Goal: Register for event/course

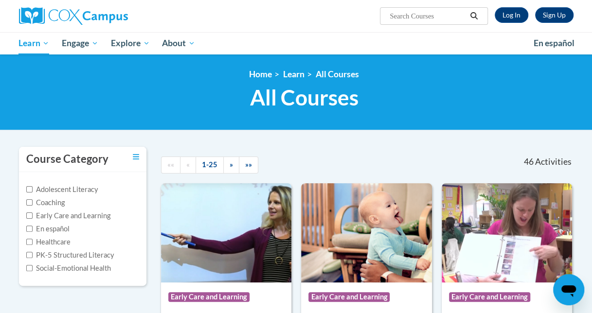
scroll to position [274, 0]
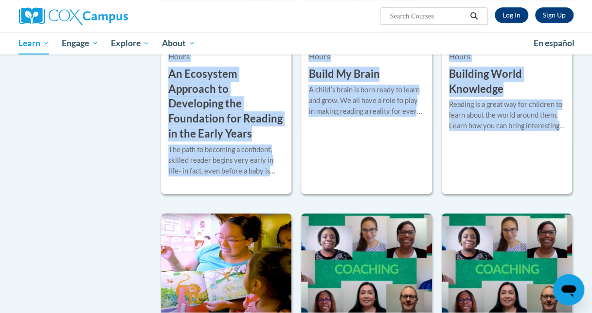
drag, startPoint x: 590, startPoint y: 61, endPoint x: 590, endPoint y: 42, distance: 19.0
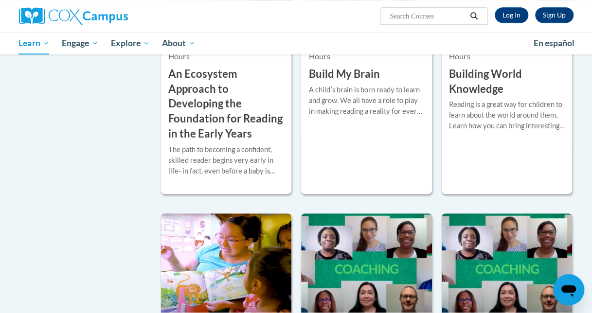
drag, startPoint x: 590, startPoint y: 42, endPoint x: 587, endPoint y: 88, distance: 45.3
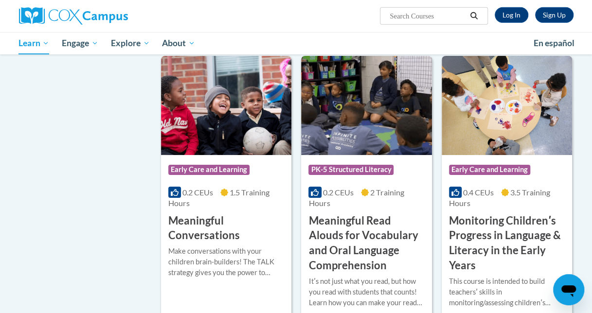
scroll to position [1514, 0]
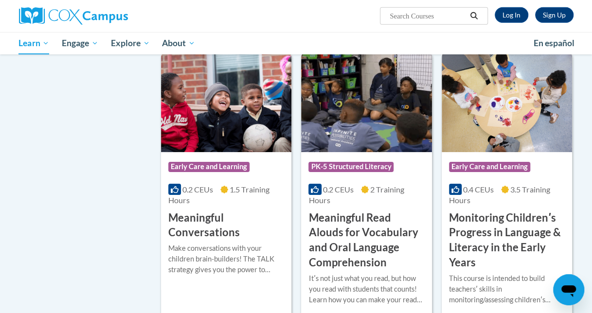
click at [510, 211] on h3 "Monitoring Childrenʹs Progress in Language & Literacy in the Early Years" at bounding box center [507, 241] width 116 height 60
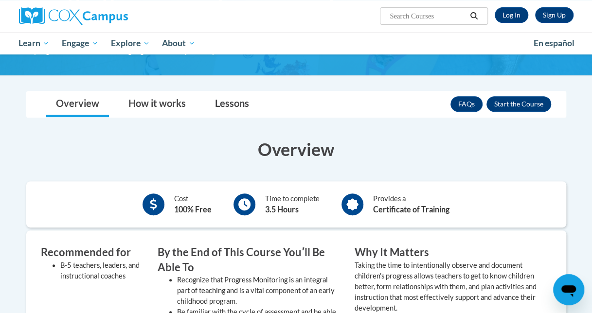
scroll to position [146, 0]
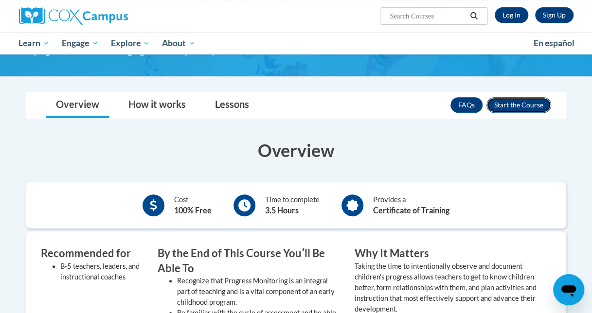
click at [547, 99] on button "Enroll" at bounding box center [518, 105] width 65 height 16
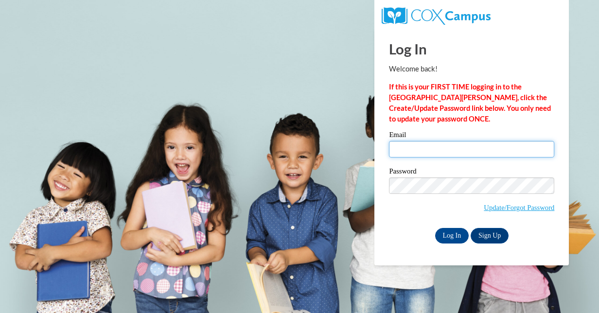
click at [486, 153] on input "Email" at bounding box center [471, 149] width 165 height 17
type input "aberryman6@ivytech.edu"
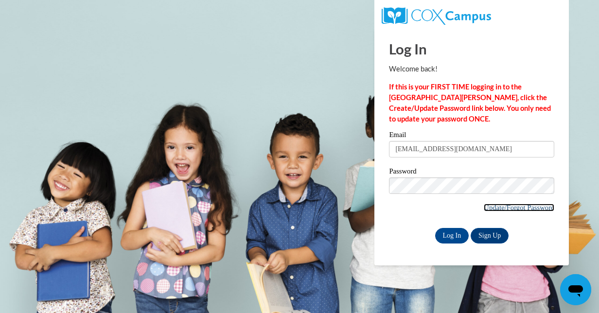
click at [497, 205] on link "Update/Forgot Password" at bounding box center [519, 208] width 71 height 8
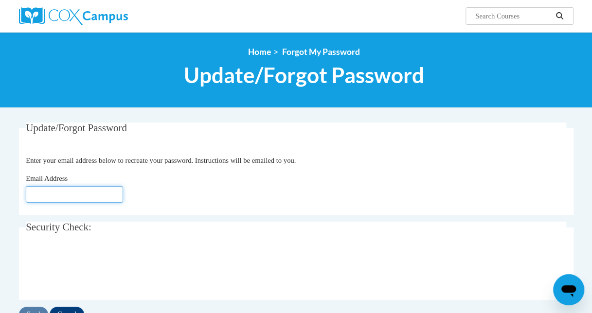
click at [117, 192] on input "Email Address" at bounding box center [74, 194] width 97 height 17
type input "aberryman6@ivytech.edu"
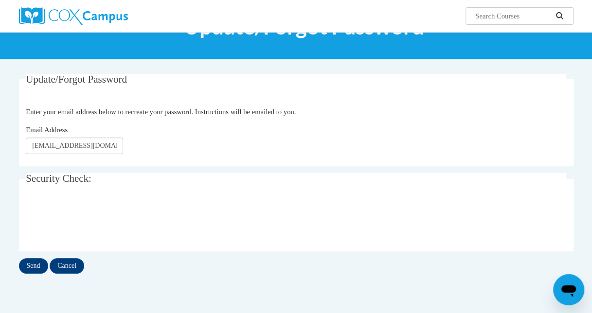
scroll to position [68, 0]
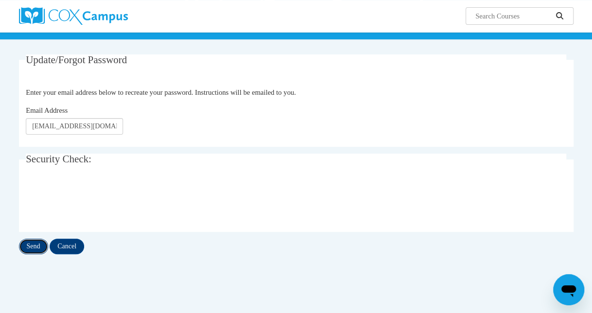
click at [25, 246] on input "Send" at bounding box center [33, 247] width 29 height 16
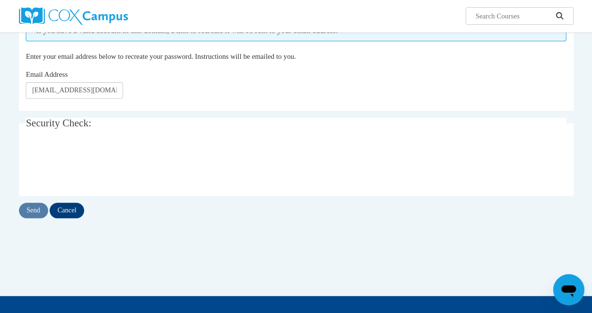
scroll to position [131, 0]
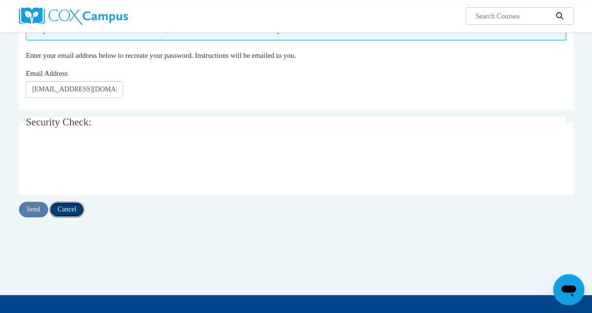
click at [71, 211] on input "Cancel" at bounding box center [67, 210] width 35 height 16
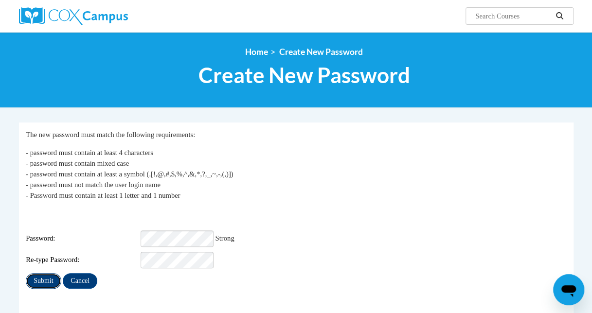
click at [49, 277] on input "Submit" at bounding box center [43, 281] width 35 height 16
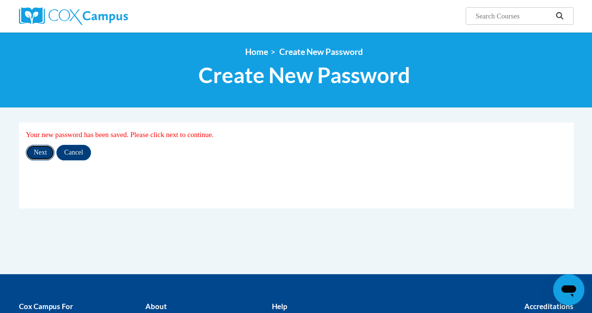
click at [37, 153] on input "Next" at bounding box center [40, 153] width 29 height 16
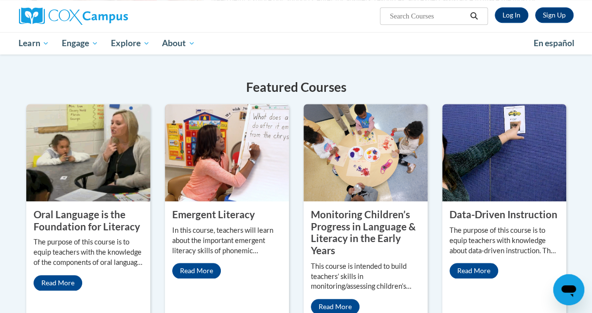
scroll to position [341, 0]
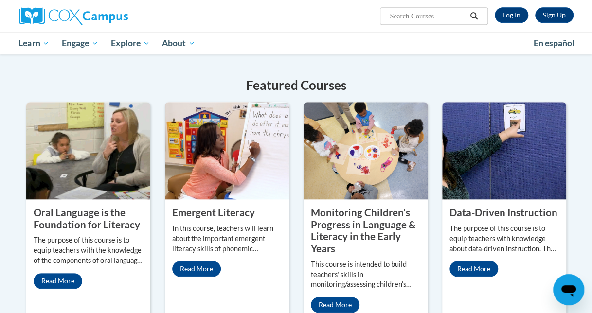
click at [352, 194] on img at bounding box center [365, 150] width 124 height 97
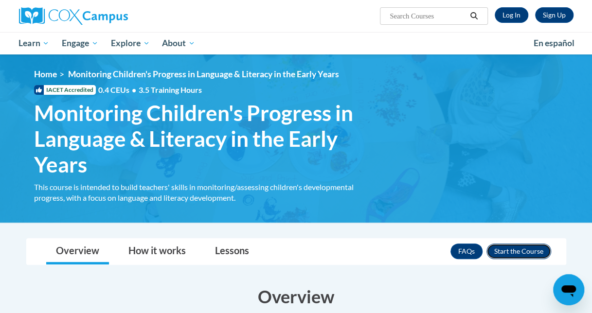
click at [513, 248] on button "Enroll" at bounding box center [518, 252] width 65 height 16
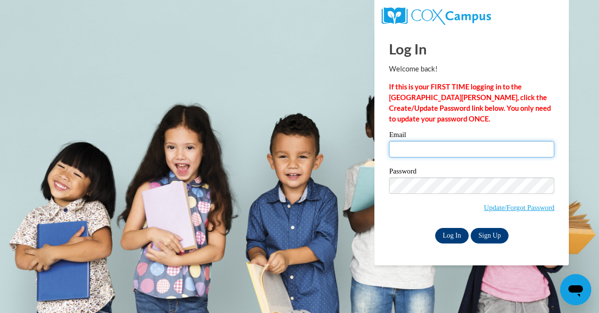
type input "aberryman6@ivytech.edu"
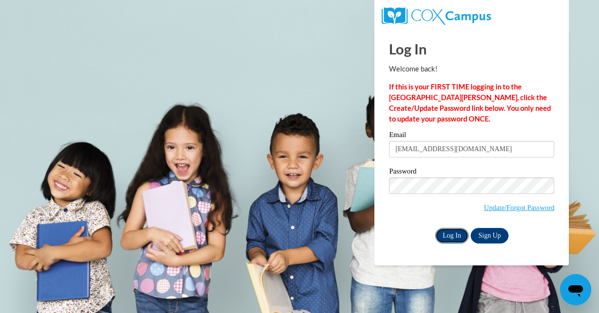
click at [447, 237] on input "Log In" at bounding box center [452, 236] width 34 height 16
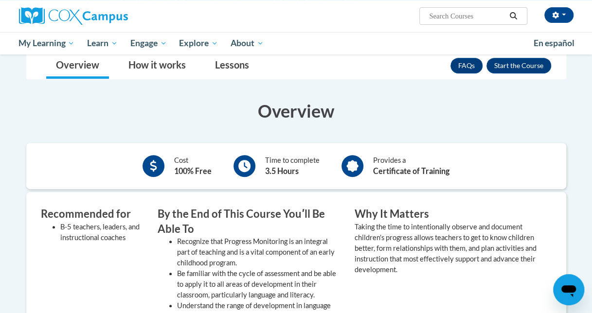
scroll to position [160, 0]
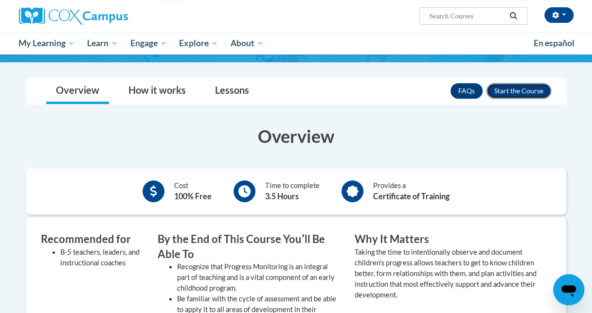
click at [530, 94] on button "Enroll" at bounding box center [518, 91] width 65 height 16
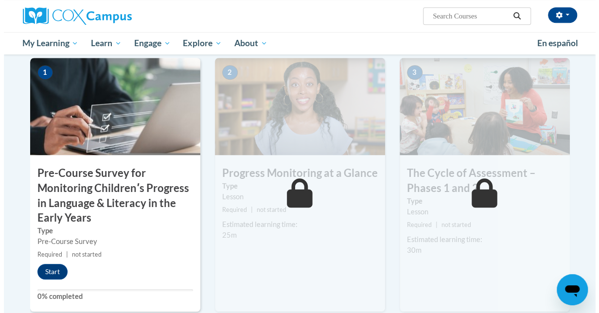
scroll to position [224, 0]
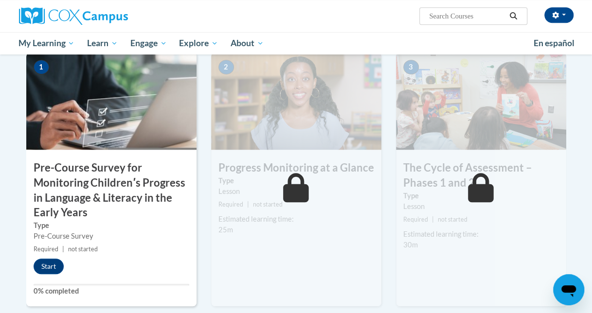
click at [138, 161] on h3 "Pre-Course Survey for Monitoring Childrenʹs Progress in Language & Literacy in …" at bounding box center [111, 190] width 170 height 60
click at [53, 272] on button "Start" at bounding box center [49, 267] width 30 height 16
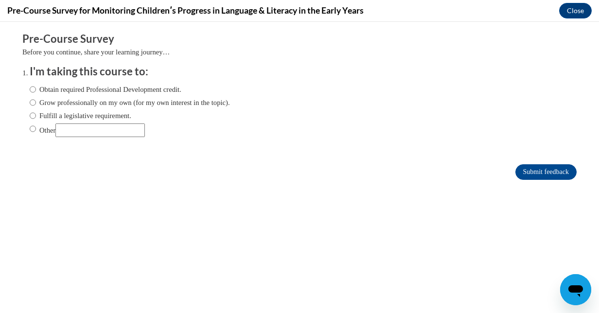
scroll to position [0, 0]
click at [117, 89] on label "Obtain required Professional Development credit." at bounding box center [106, 89] width 152 height 11
click at [36, 89] on input "Obtain required Professional Development credit." at bounding box center [33, 89] width 6 height 11
radio input "true"
click at [525, 167] on input "Submit feedback" at bounding box center [545, 172] width 61 height 16
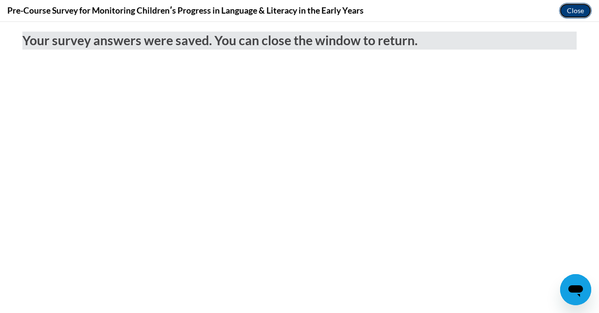
click at [573, 16] on button "Close" at bounding box center [575, 11] width 33 height 16
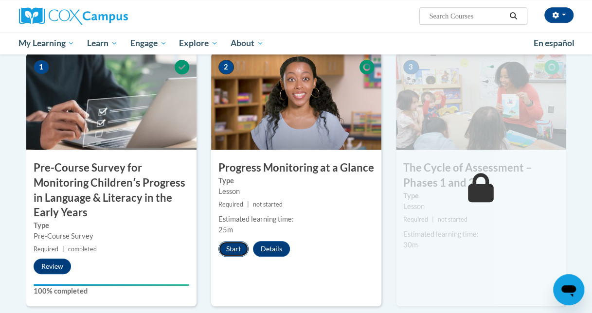
click at [243, 253] on button "Start" at bounding box center [233, 249] width 30 height 16
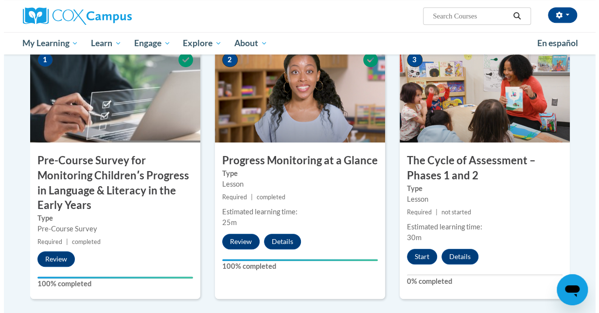
scroll to position [229, 0]
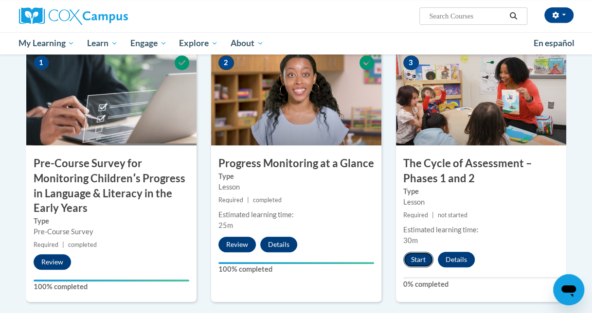
click at [411, 257] on button "Start" at bounding box center [418, 260] width 30 height 16
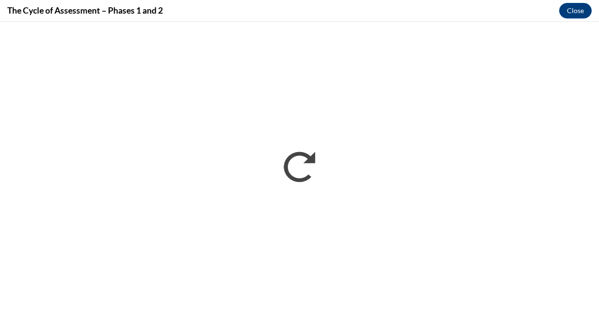
scroll to position [0, 0]
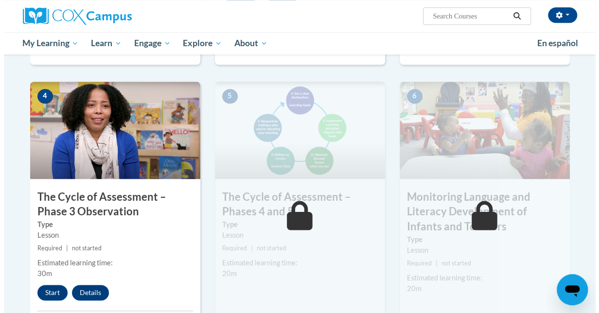
scroll to position [480, 0]
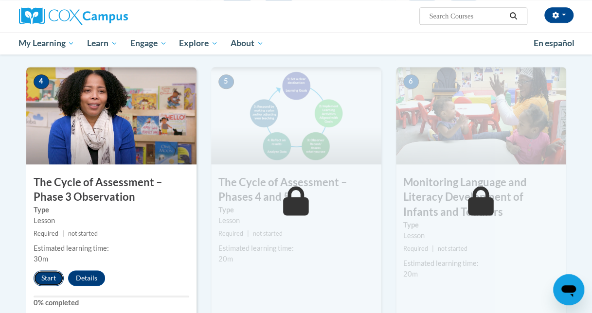
click at [38, 279] on button "Start" at bounding box center [49, 278] width 30 height 16
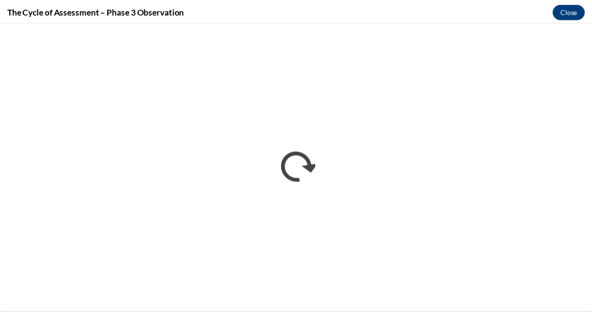
scroll to position [0, 0]
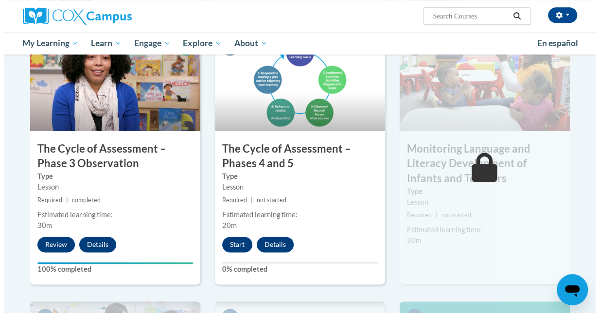
scroll to position [542, 0]
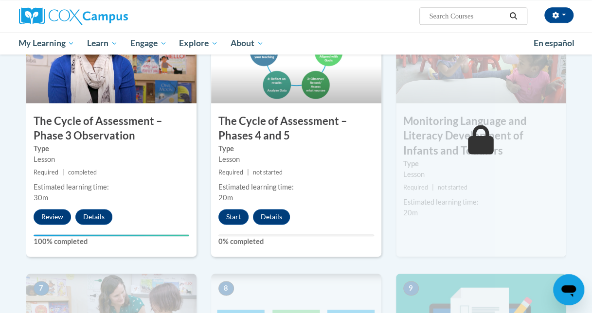
click at [227, 225] on div "5 The Cycle of Assessment – Phases 4 and 5 Type Lesson Required | not started E…" at bounding box center [296, 131] width 170 height 251
click at [222, 212] on button "Start" at bounding box center [233, 217] width 30 height 16
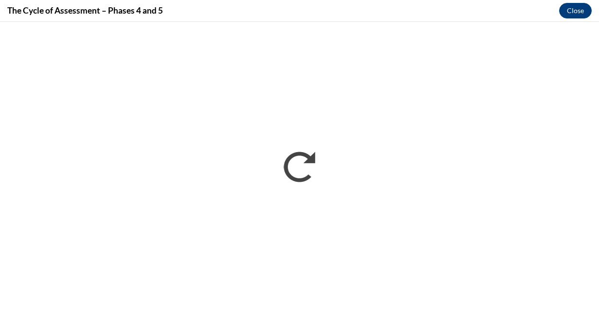
scroll to position [0, 0]
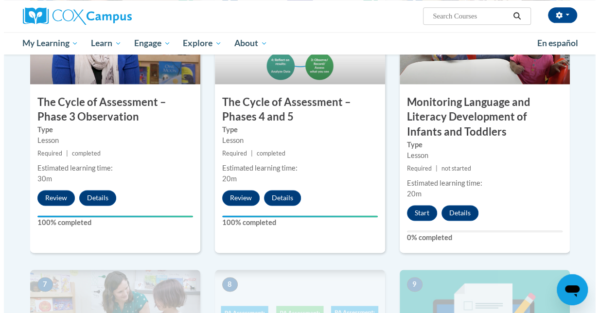
scroll to position [558, 0]
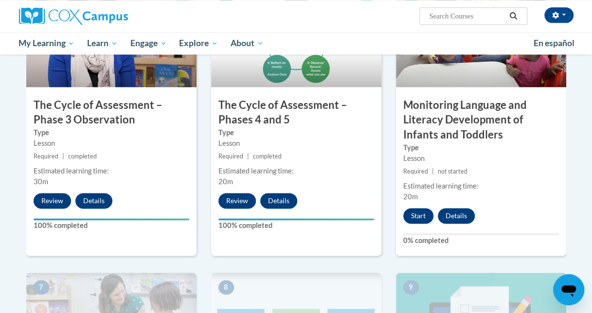
click at [400, 212] on div "Start Details Feedback" at bounding box center [441, 216] width 91 height 16
click at [407, 215] on button "Start" at bounding box center [418, 216] width 30 height 16
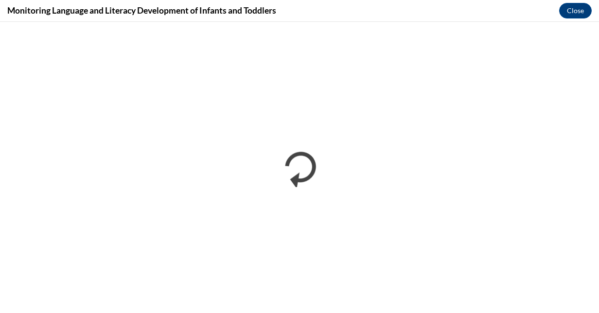
scroll to position [0, 0]
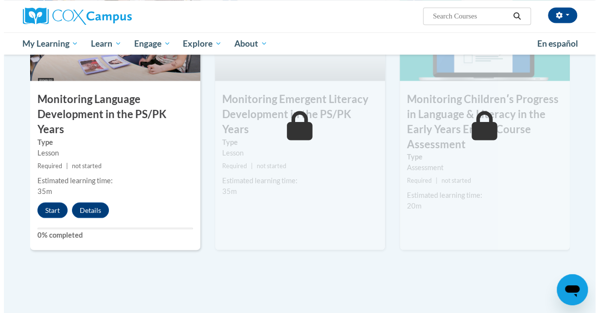
scroll to position [849, 0]
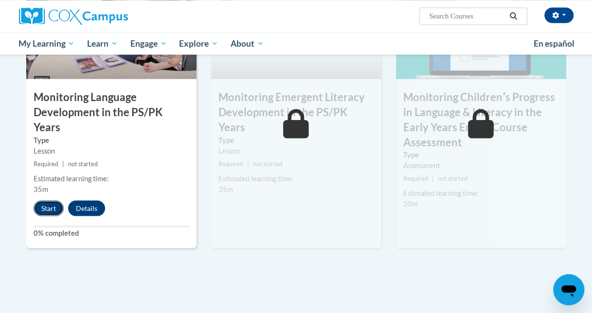
click at [47, 200] on button "Start" at bounding box center [49, 208] width 30 height 16
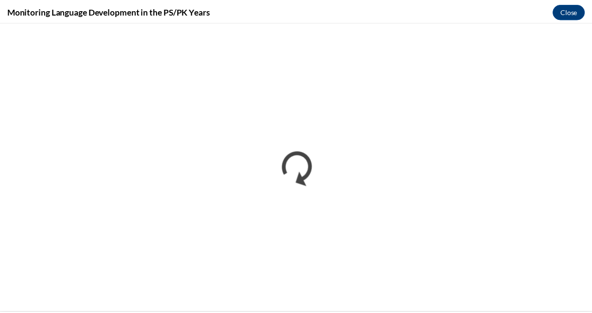
scroll to position [0, 0]
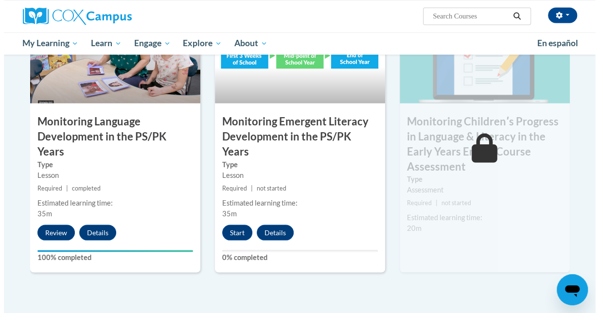
scroll to position [831, 0]
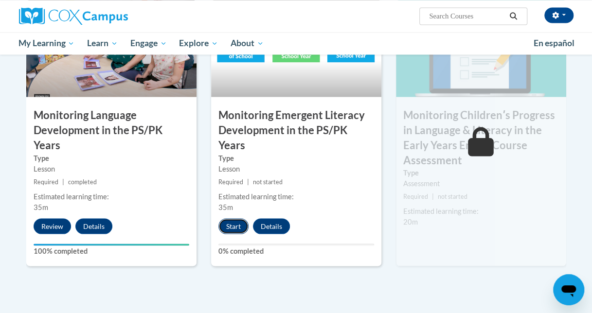
click at [229, 218] on button "Start" at bounding box center [233, 226] width 30 height 16
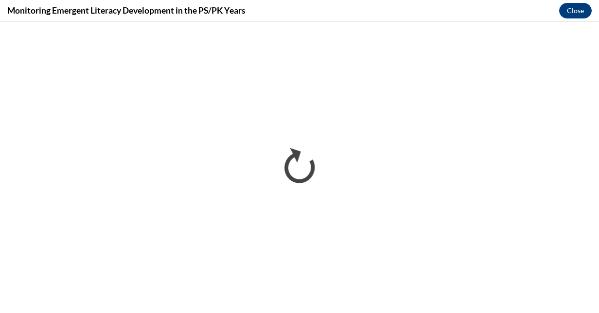
scroll to position [0, 0]
